Goal: Check status: Check status

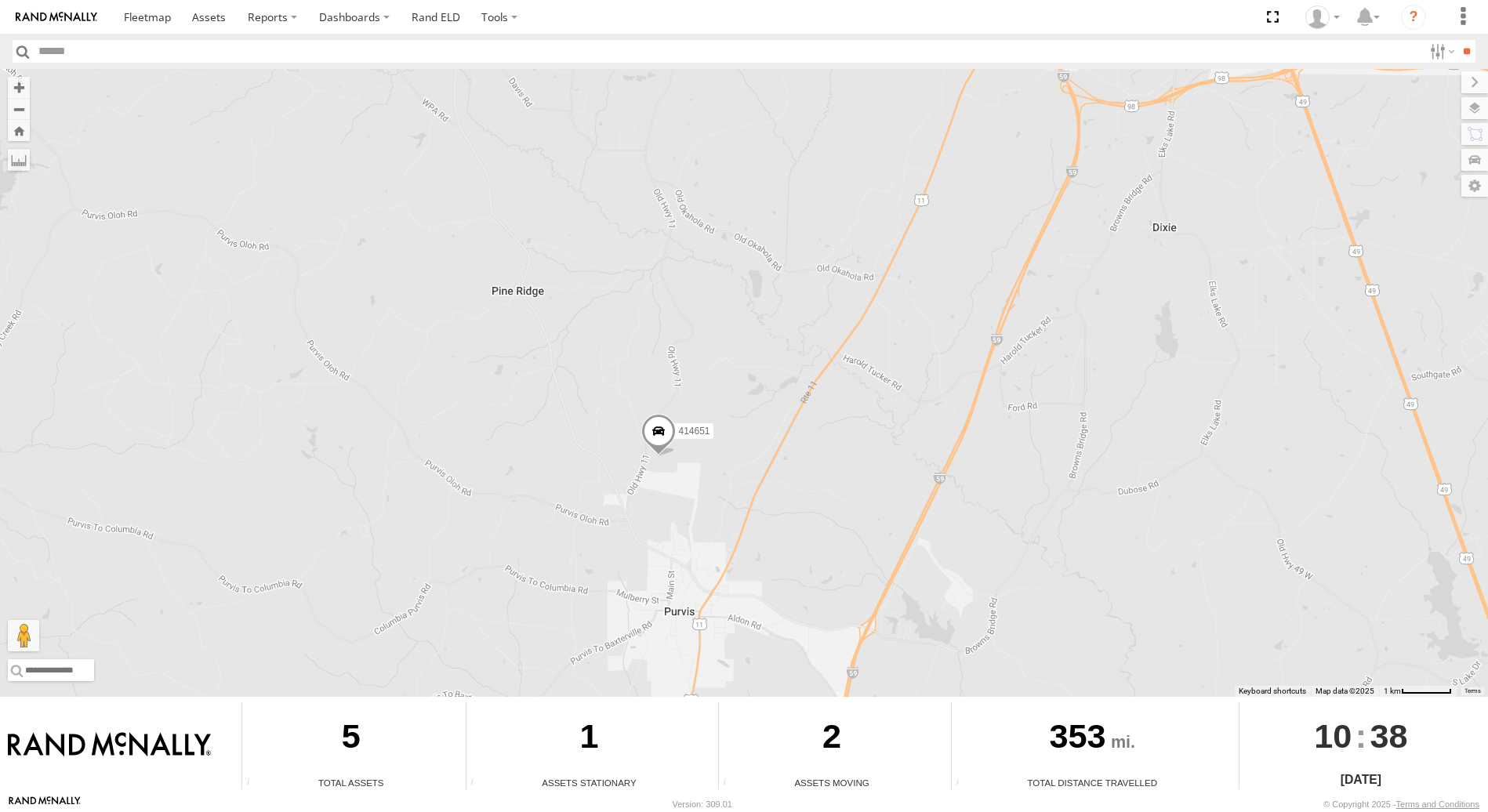
click at [660, 429] on span at bounding box center [658, 434] width 35 height 42
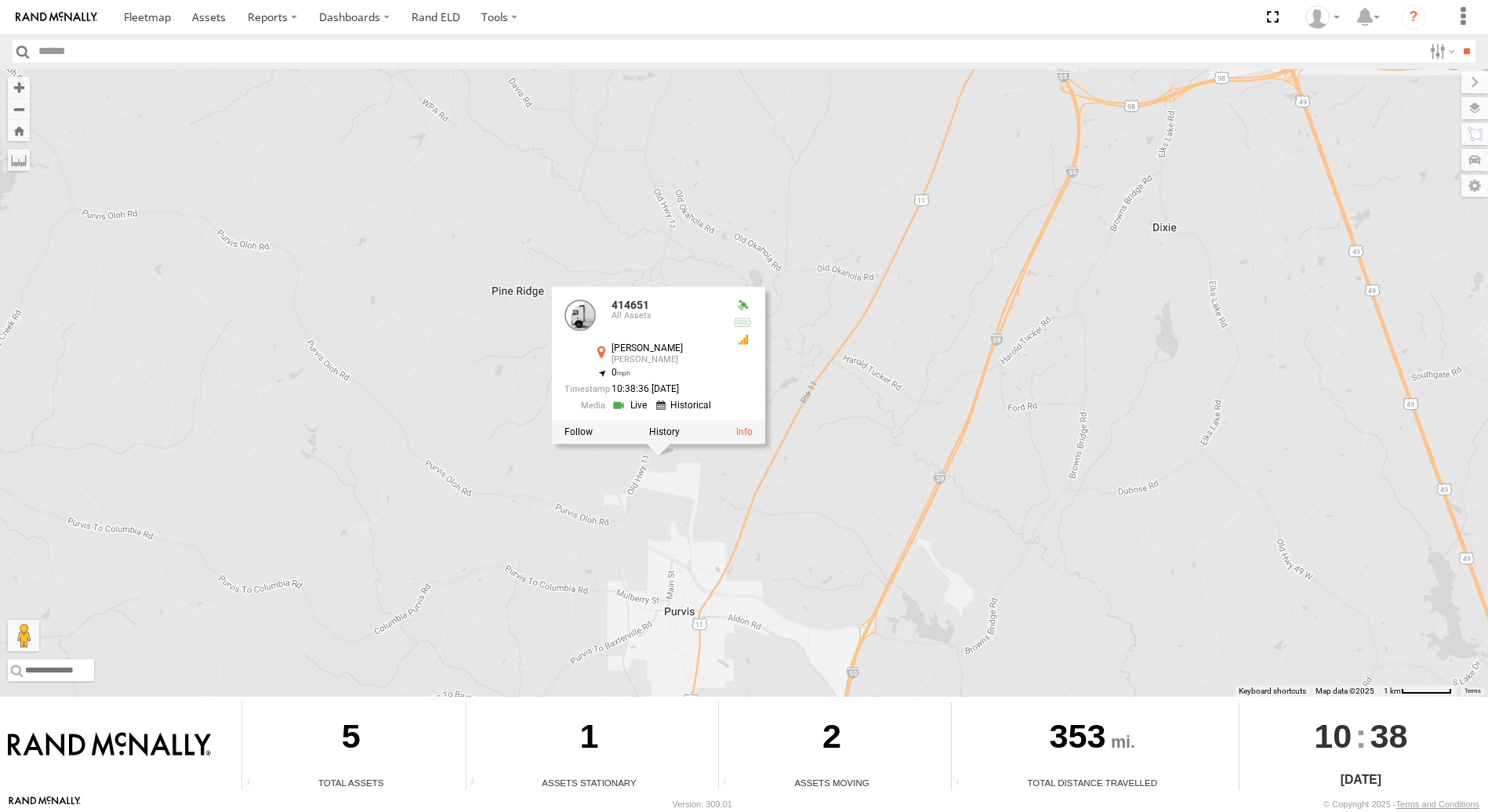
click at [615, 408] on link at bounding box center [631, 406] width 40 height 15
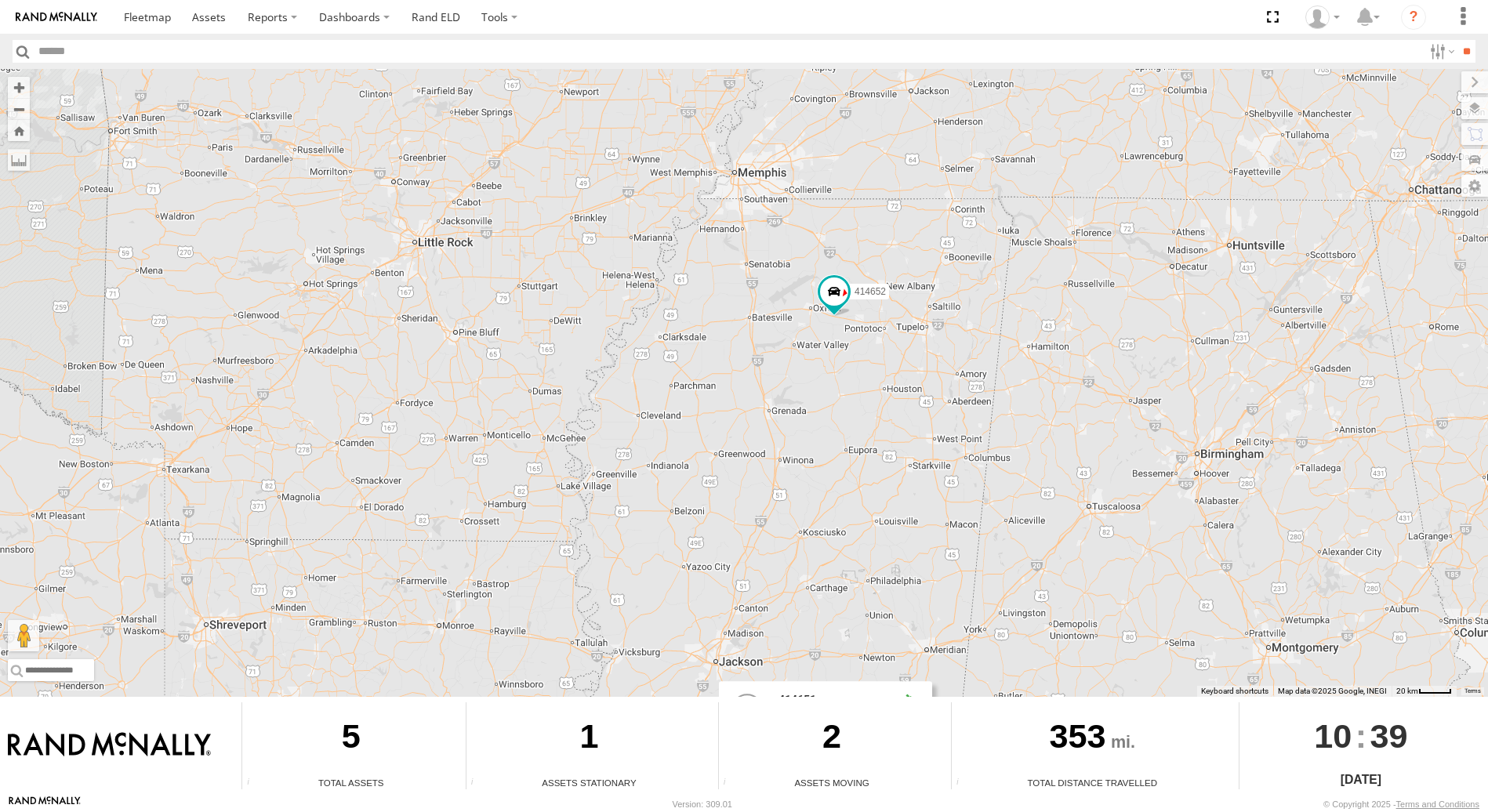
click at [637, 289] on div "414651 361081 414651 All Assets Mangum Ln Purvis 31.17231 , -89.41455 0 10:39:3…" at bounding box center [744, 382] width 1488 height 628
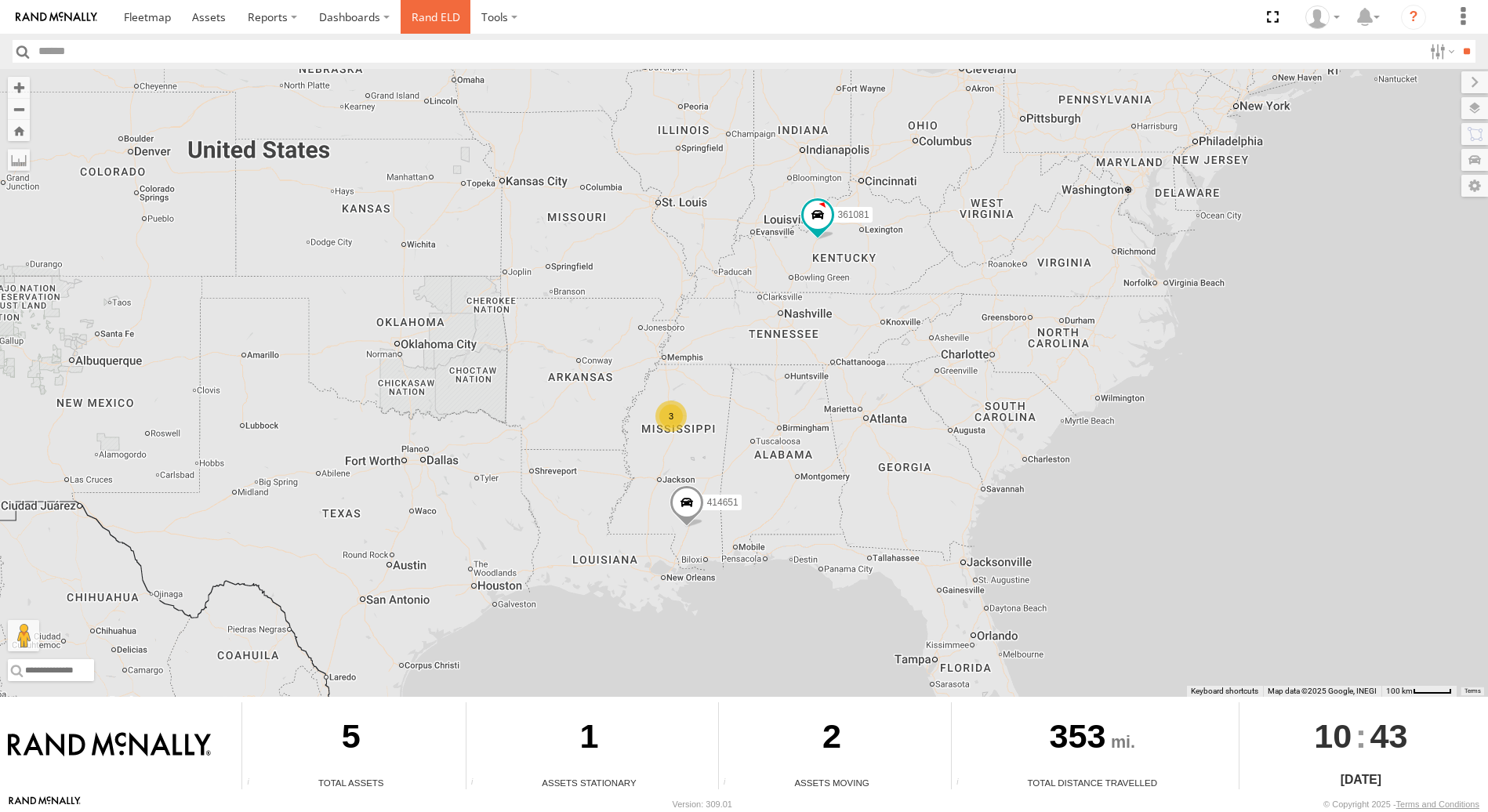
click at [436, 17] on link "Rand ELD" at bounding box center [435, 17] width 70 height 34
